Goal: Find specific page/section: Find specific page/section

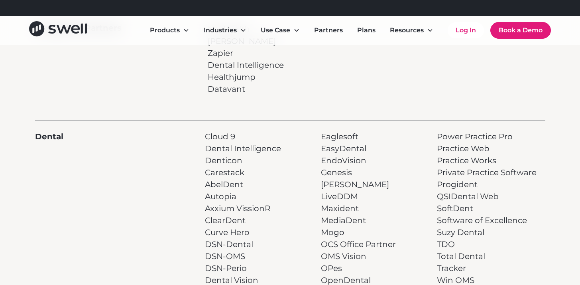
scroll to position [125, 0]
drag, startPoint x: 245, startPoint y: 183, endPoint x: 205, endPoint y: 185, distance: 40.3
click at [205, 185] on div "Dental Cloud 9 Dental Intelligence Denticon Carestack AbelDent Autopia Axxium V…" at bounding box center [290, 238] width 510 height 237
copy p "AbelDent"
click at [177, 183] on div "Dental" at bounding box center [116, 243] width 162 height 227
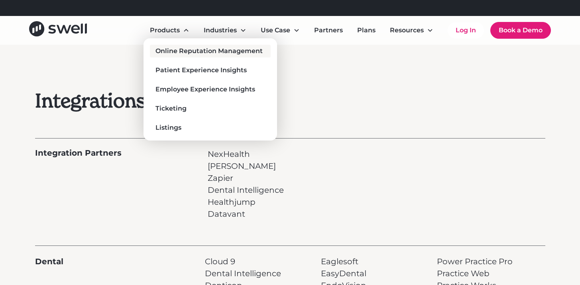
click at [171, 50] on div "Online Reputation Management" at bounding box center [209, 51] width 107 height 10
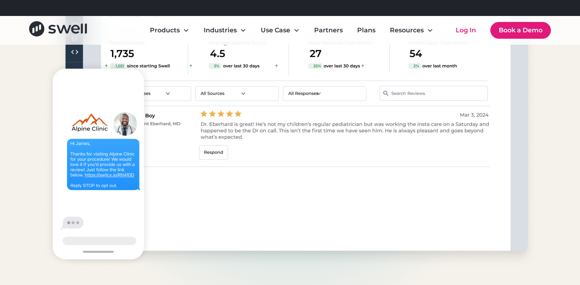
scroll to position [2927, 0]
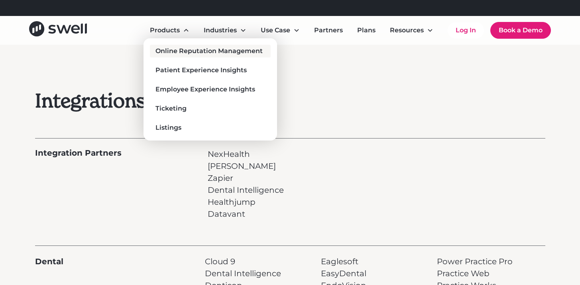
click at [169, 53] on div "Online Reputation Management" at bounding box center [209, 51] width 107 height 10
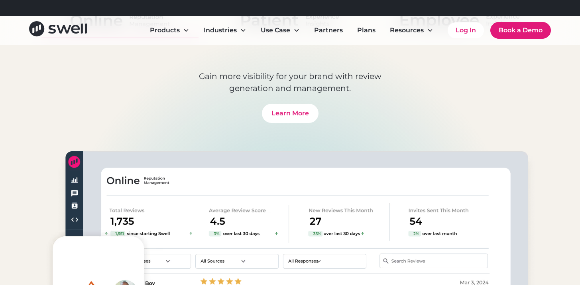
scroll to position [2798, 0]
